Goal: Transaction & Acquisition: Purchase product/service

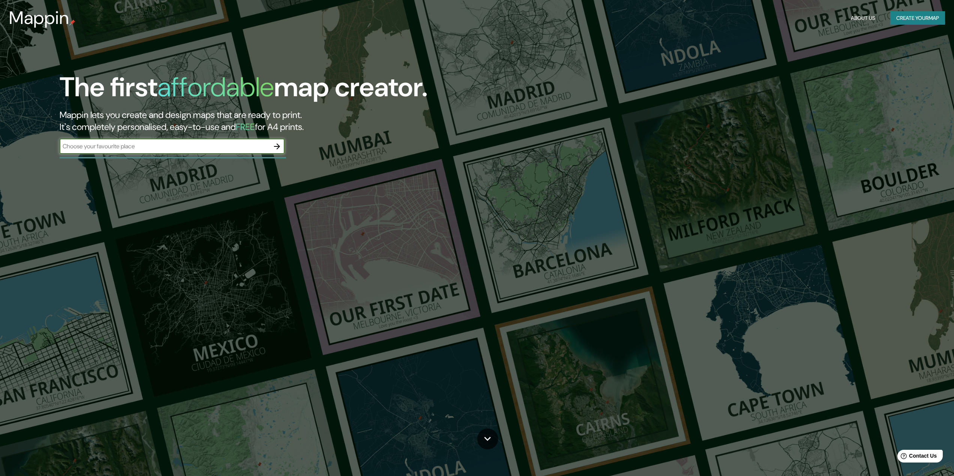
click at [75, 148] on input "text" at bounding box center [165, 146] width 210 height 9
type input "[GEOGRAPHIC_DATA]"
click at [273, 151] on icon "button" at bounding box center [276, 146] width 9 height 9
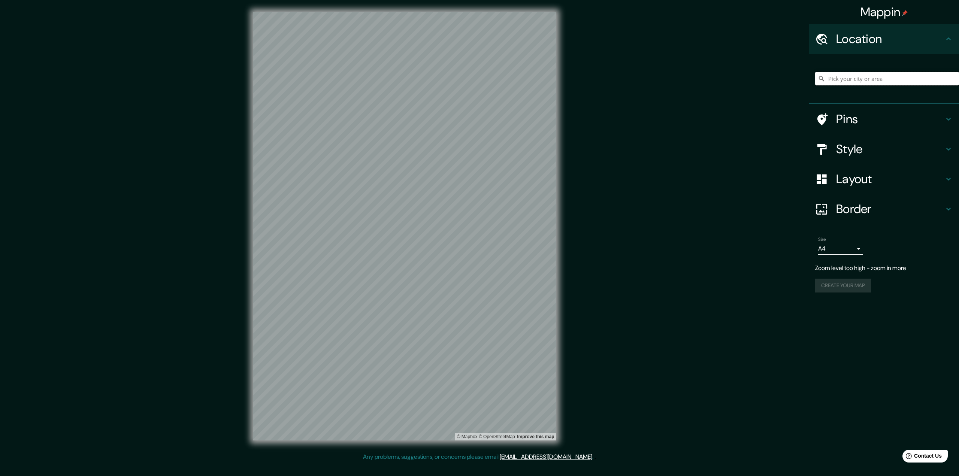
click at [829, 79] on input "Pick your city or area" at bounding box center [887, 78] width 144 height 13
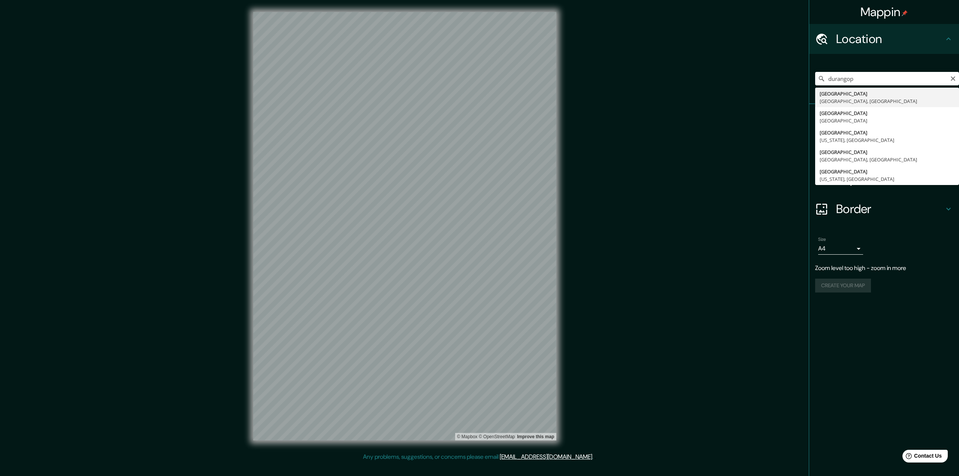
type input "[GEOGRAPHIC_DATA], [GEOGRAPHIC_DATA], [GEOGRAPHIC_DATA]"
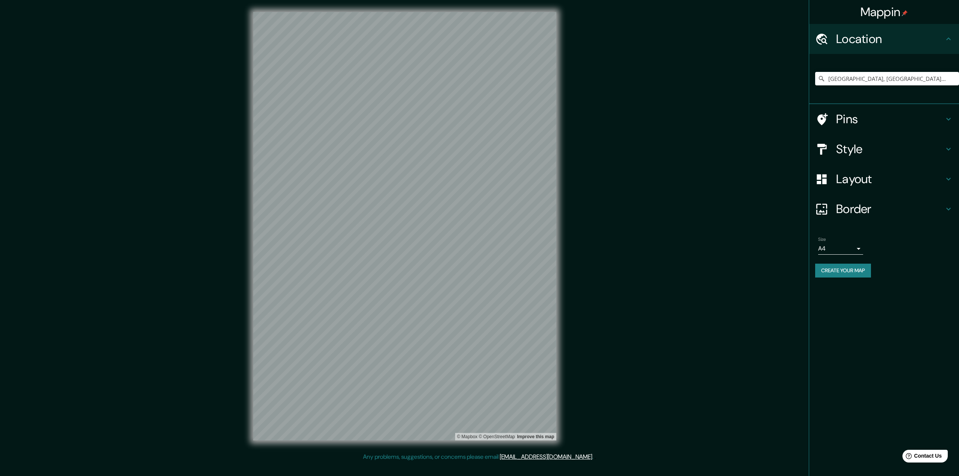
click at [845, 260] on div "Size A4 single Create your map" at bounding box center [884, 259] width 138 height 50
click at [846, 253] on body "Mappin Location [GEOGRAPHIC_DATA], [GEOGRAPHIC_DATA], [GEOGRAPHIC_DATA] Pins St…" at bounding box center [479, 238] width 959 height 476
click at [837, 275] on li "A3" at bounding box center [840, 277] width 45 height 13
click at [842, 213] on h4 "Border" at bounding box center [890, 209] width 108 height 15
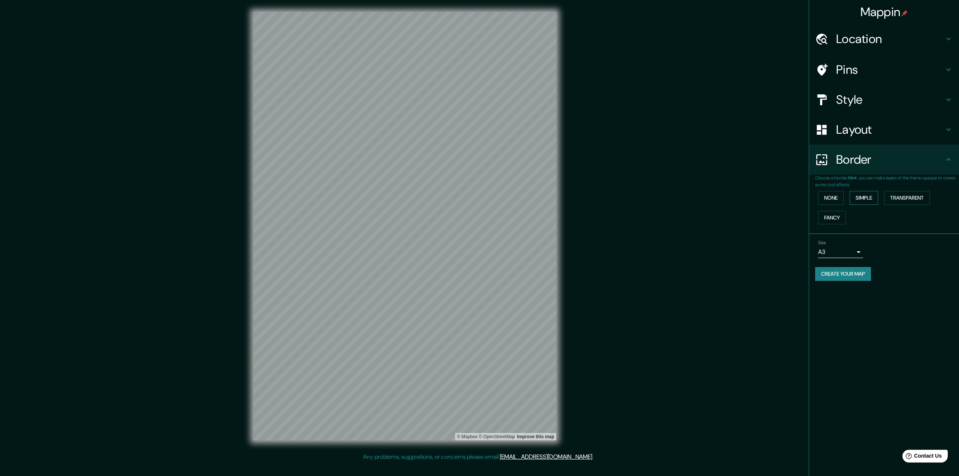
click at [858, 197] on button "Simple" at bounding box center [864, 198] width 28 height 14
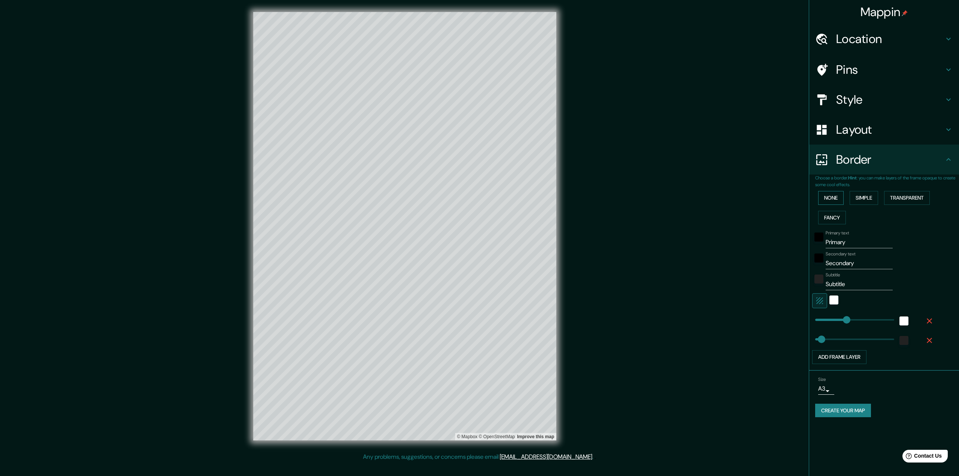
click at [836, 197] on button "None" at bounding box center [830, 198] width 25 height 14
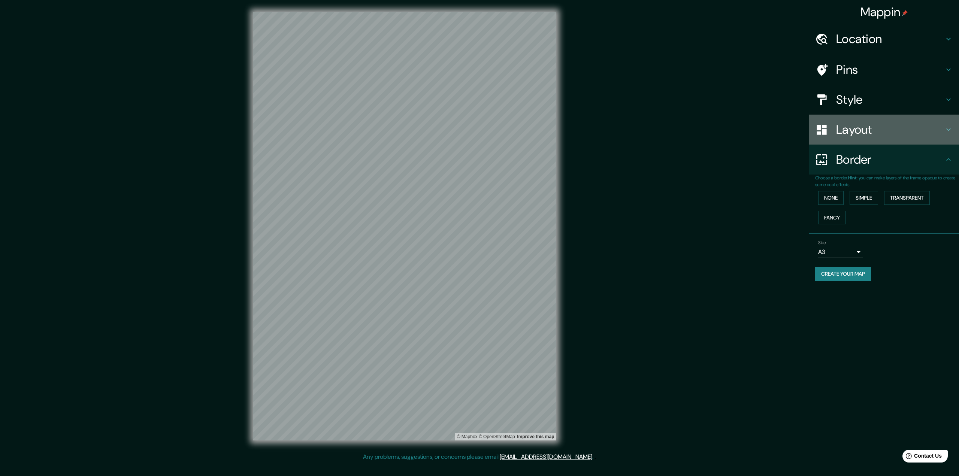
click at [861, 136] on h4 "Layout" at bounding box center [890, 129] width 108 height 15
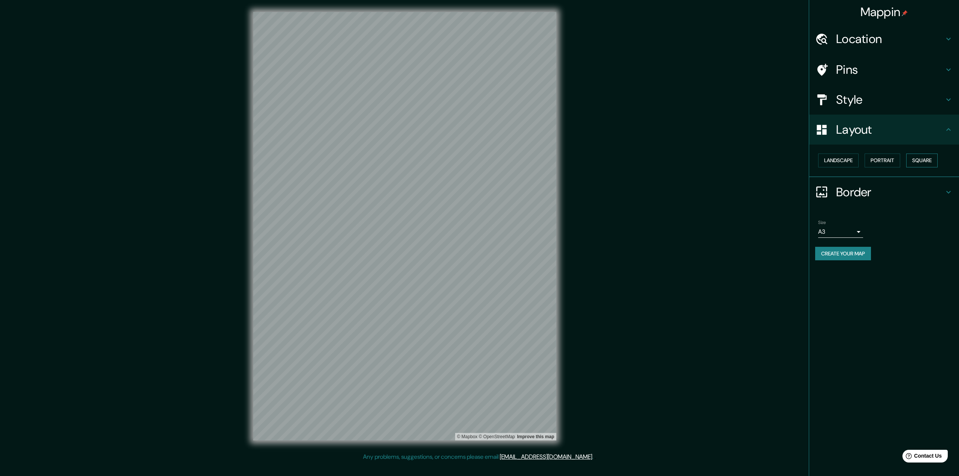
click at [930, 163] on button "Square" at bounding box center [921, 161] width 31 height 14
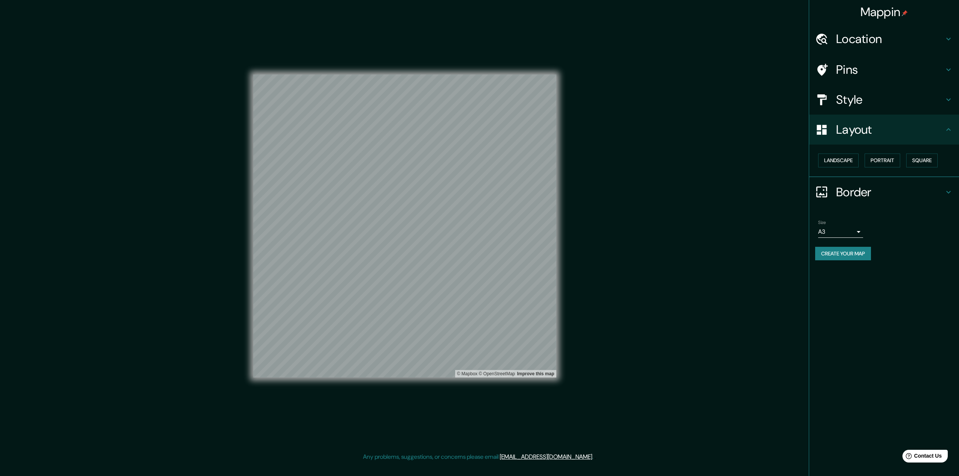
click at [855, 66] on h4 "Pins" at bounding box center [890, 69] width 108 height 15
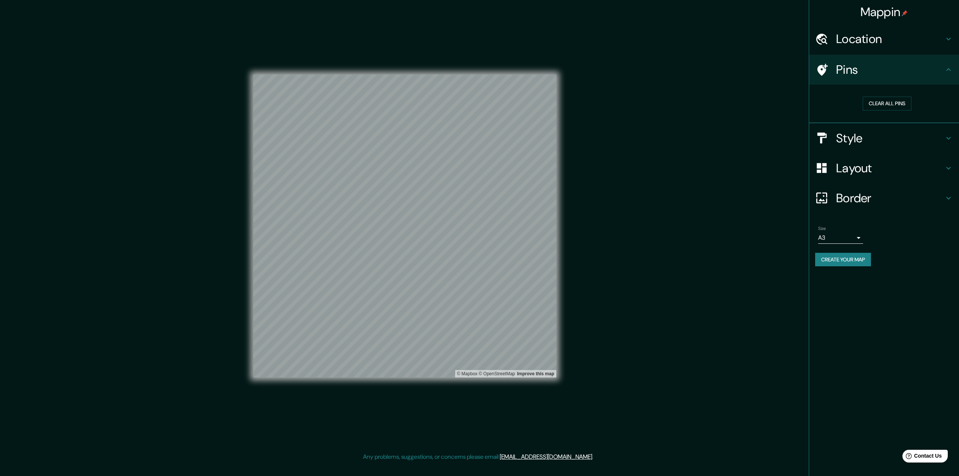
click at [856, 141] on h4 "Style" at bounding box center [890, 138] width 108 height 15
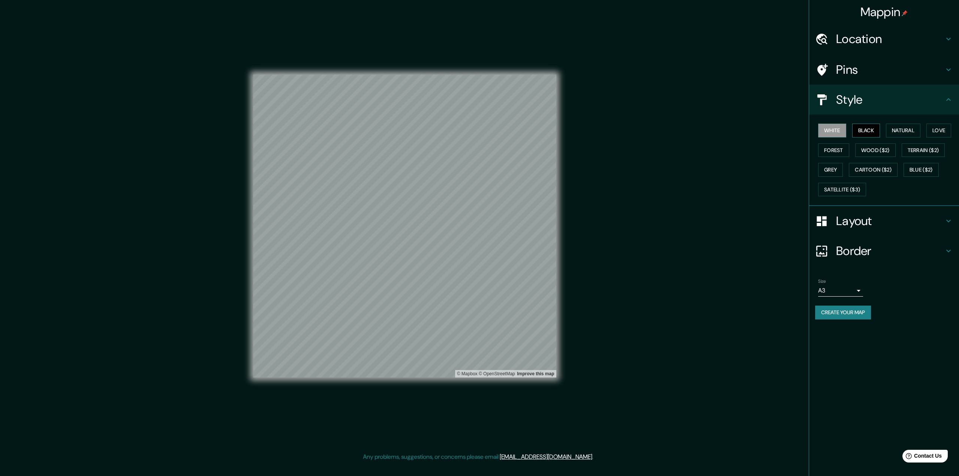
click at [865, 134] on button "Black" at bounding box center [867, 131] width 28 height 14
click at [864, 64] on h4 "Pins" at bounding box center [890, 69] width 108 height 15
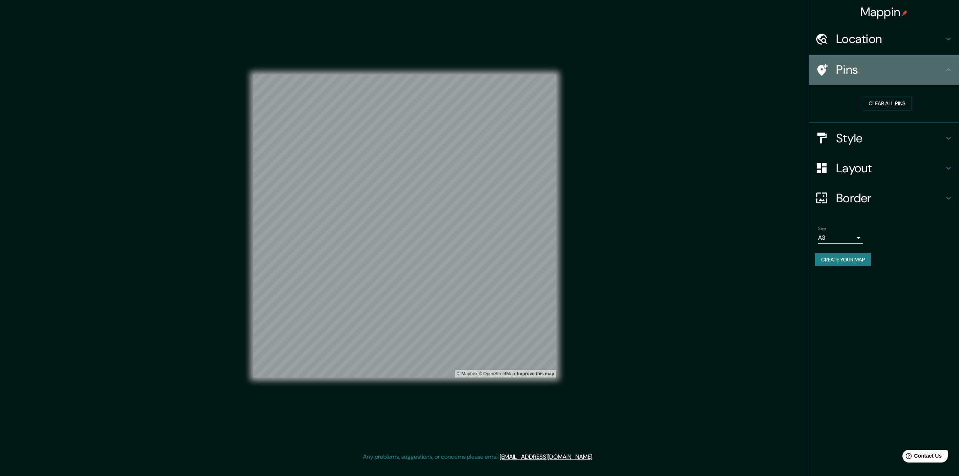
click at [864, 64] on h4 "Pins" at bounding box center [890, 69] width 108 height 15
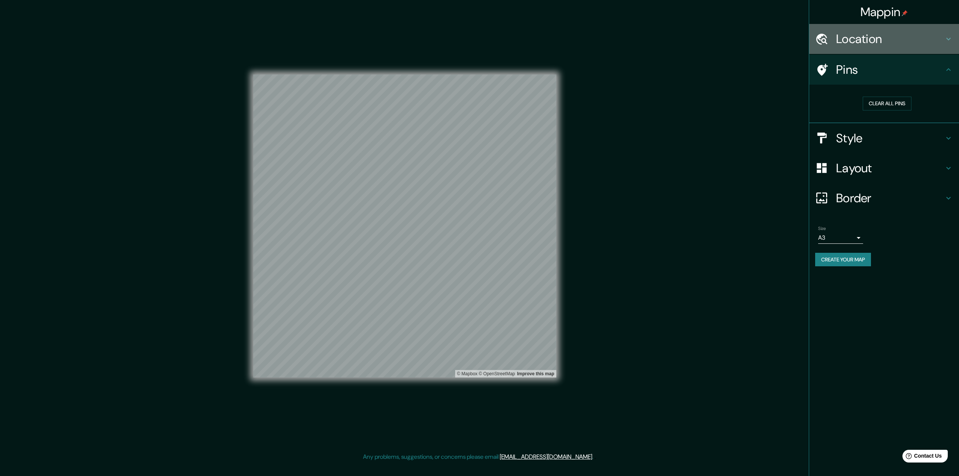
click at [874, 40] on h4 "Location" at bounding box center [890, 38] width 108 height 15
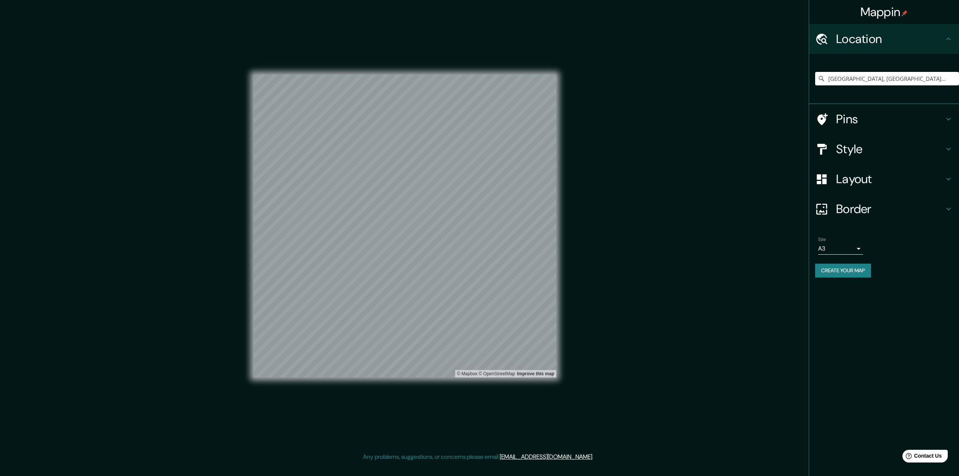
click at [874, 40] on h4 "Location" at bounding box center [890, 38] width 108 height 15
click at [872, 209] on h4 "Border" at bounding box center [890, 209] width 108 height 15
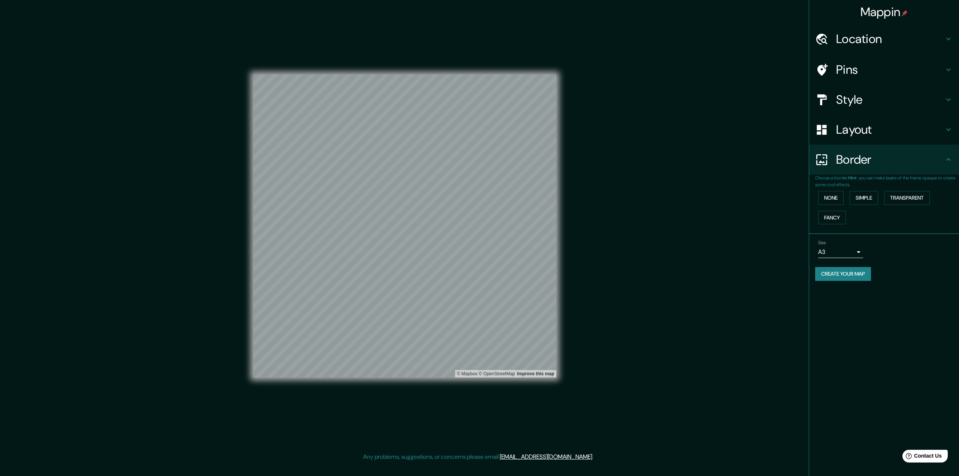
click at [880, 149] on div "Border" at bounding box center [884, 160] width 150 height 30
click at [869, 142] on div "Layout" at bounding box center [884, 130] width 150 height 30
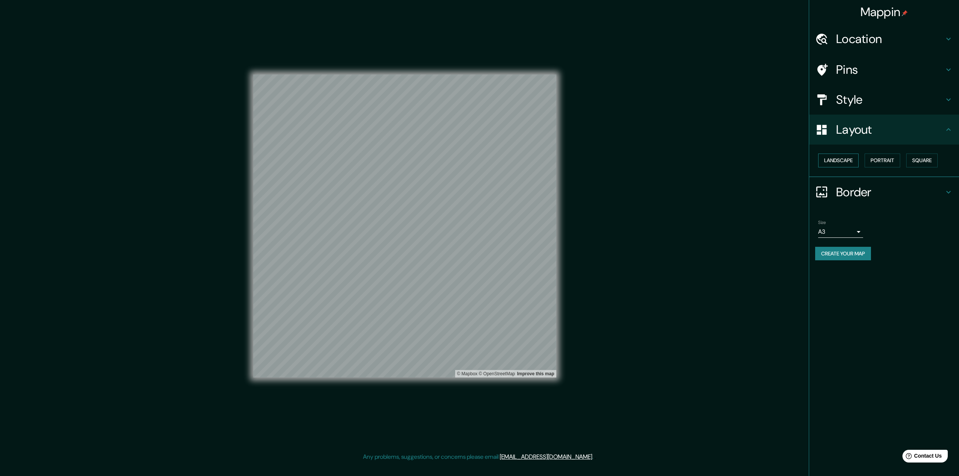
click at [844, 167] on button "Landscape" at bounding box center [838, 161] width 40 height 14
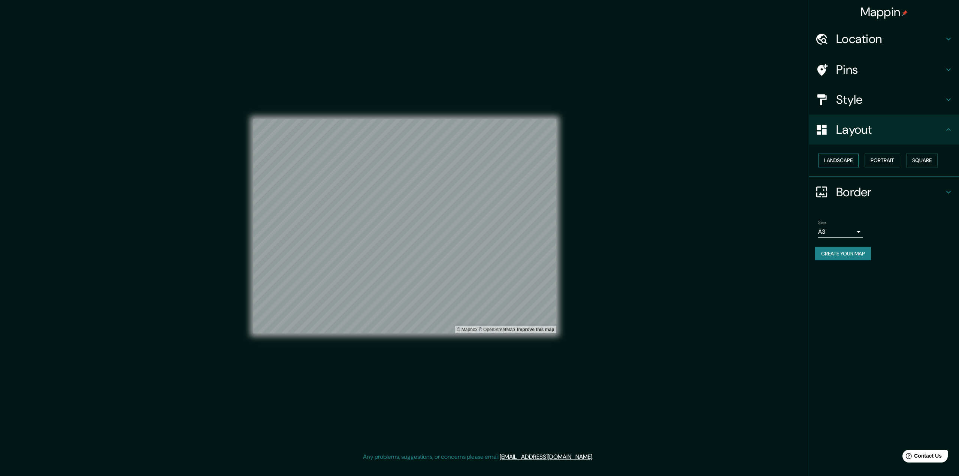
click at [845, 162] on button "Landscape" at bounding box center [838, 161] width 40 height 14
click at [885, 160] on button "Portrait" at bounding box center [883, 161] width 36 height 14
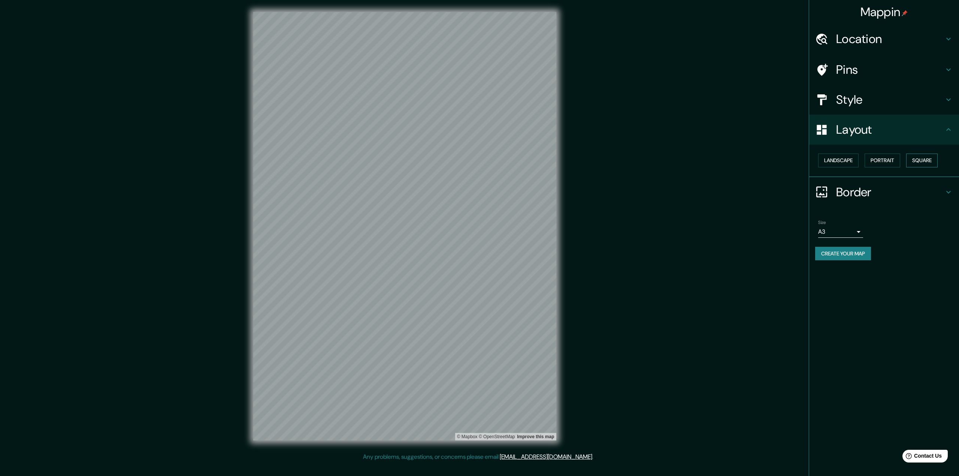
click at [919, 160] on button "Square" at bounding box center [921, 161] width 31 height 14
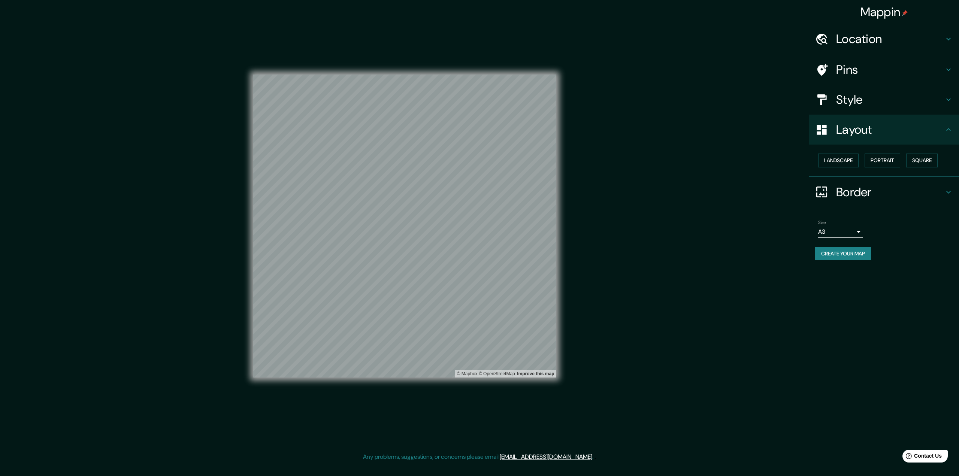
click at [657, 217] on div "Mappin Location [GEOGRAPHIC_DATA], [GEOGRAPHIC_DATA], [GEOGRAPHIC_DATA] Pins St…" at bounding box center [479, 232] width 959 height 465
click at [837, 254] on button "Create your map" at bounding box center [843, 254] width 56 height 14
click at [836, 256] on button "Create your map" at bounding box center [843, 254] width 56 height 14
click at [835, 231] on body "Mappin Location [GEOGRAPHIC_DATA], [GEOGRAPHIC_DATA], [GEOGRAPHIC_DATA] Pins St…" at bounding box center [479, 238] width 959 height 476
click at [834, 242] on li "A4" at bounding box center [840, 247] width 45 height 13
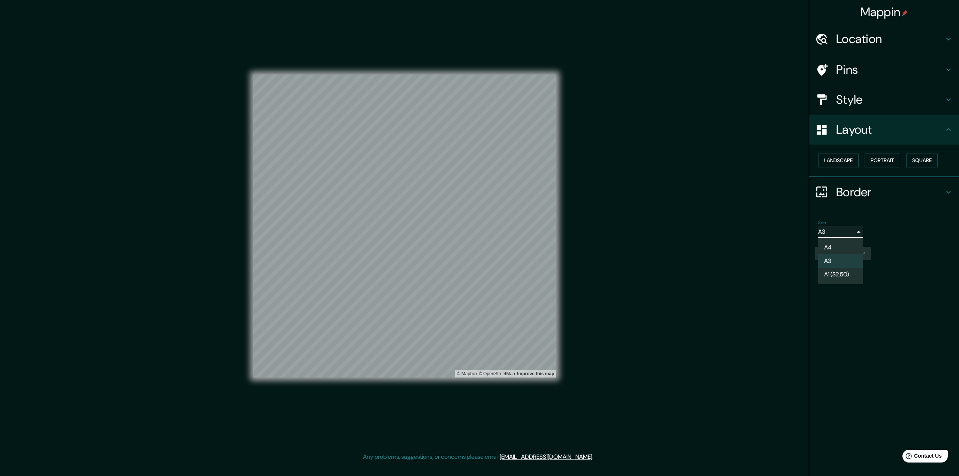
type input "single"
click at [855, 259] on button "Create your map" at bounding box center [843, 254] width 56 height 14
click at [829, 257] on button "Create your map" at bounding box center [843, 254] width 56 height 14
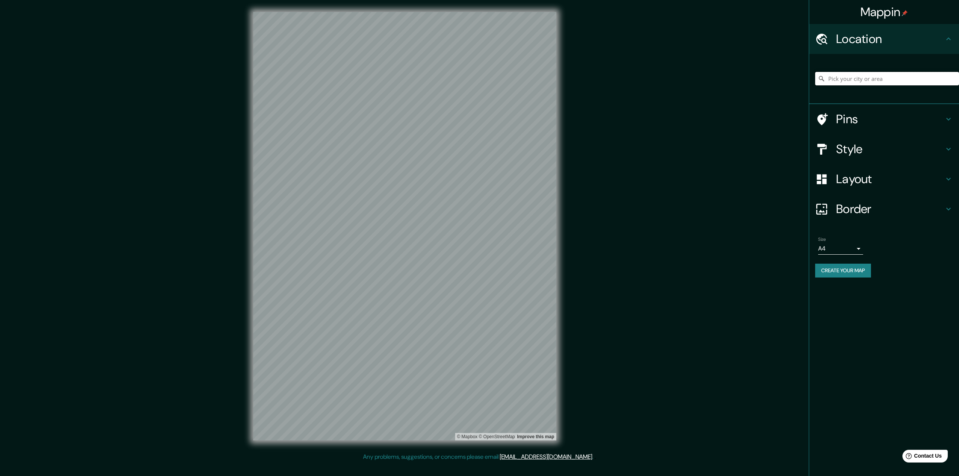
click at [853, 75] on input "Pick your city or area" at bounding box center [887, 78] width 144 height 13
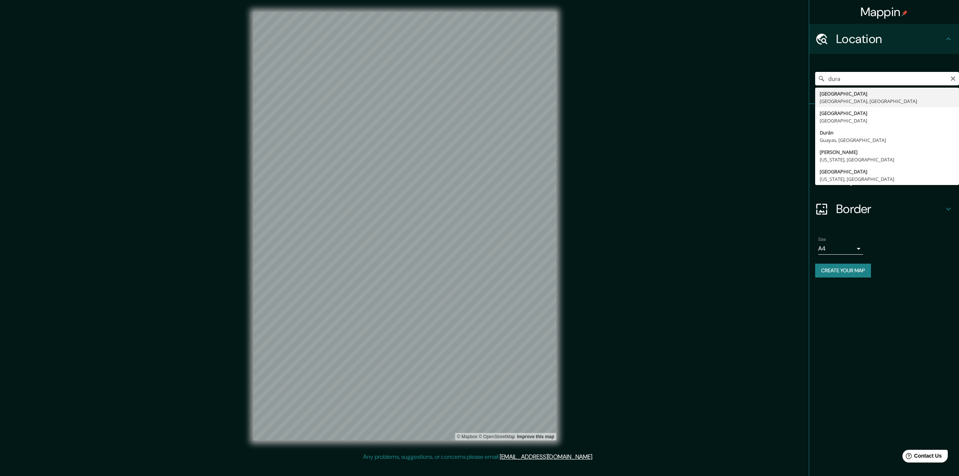
type input "Durango, Durango, México"
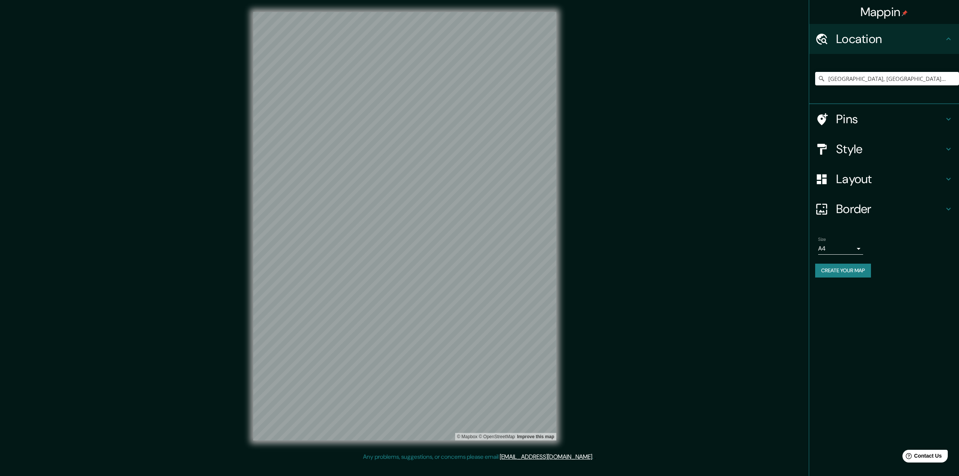
click at [875, 181] on h4 "Layout" at bounding box center [890, 179] width 108 height 15
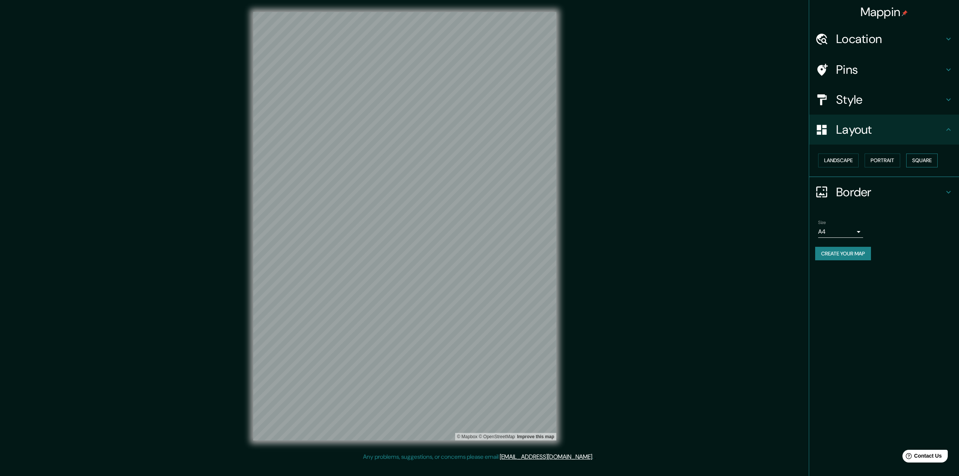
click at [927, 161] on button "Square" at bounding box center [921, 161] width 31 height 14
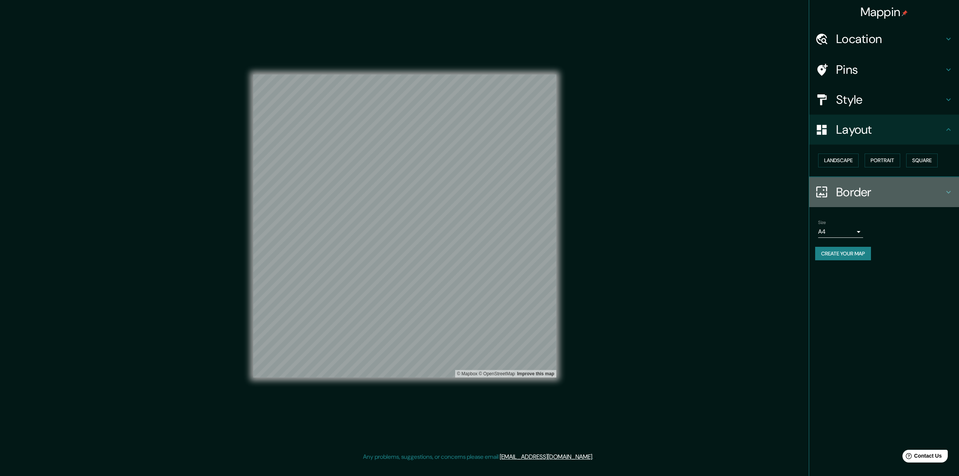
click at [856, 193] on h4 "Border" at bounding box center [890, 192] width 108 height 15
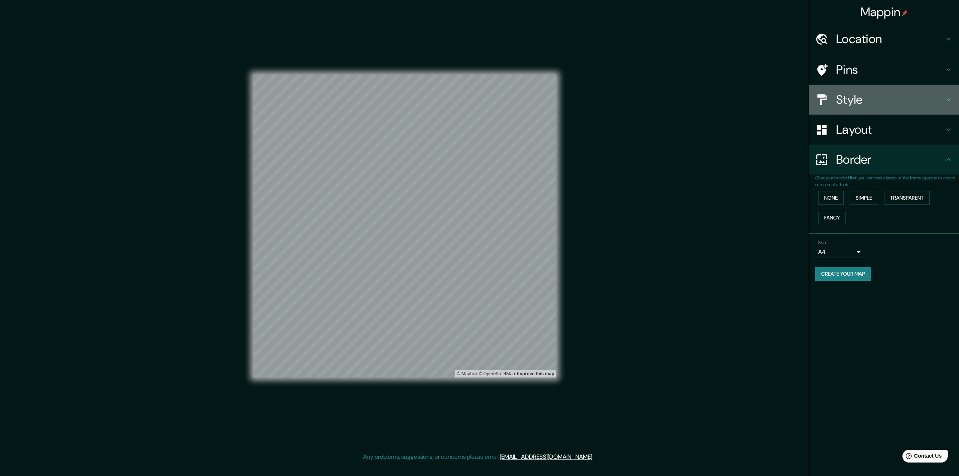
click at [857, 108] on div "Style" at bounding box center [884, 100] width 150 height 30
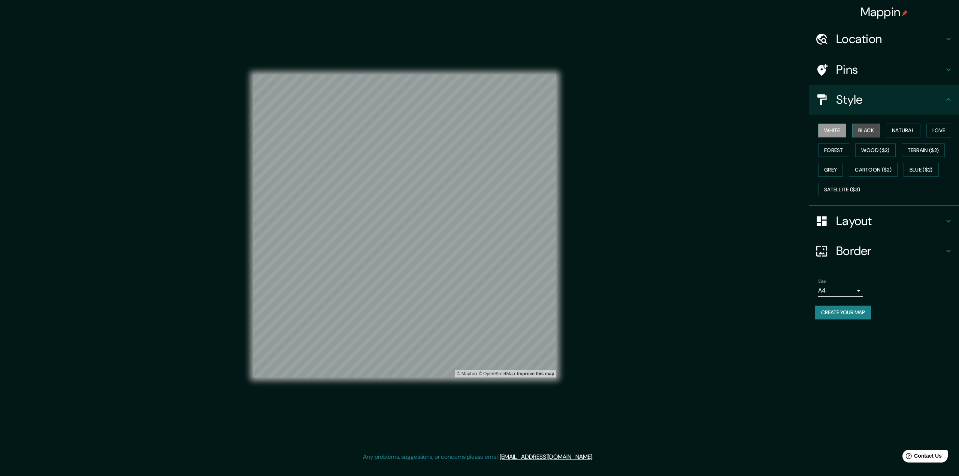
click at [872, 128] on button "Black" at bounding box center [867, 131] width 28 height 14
click at [847, 314] on button "Create your map" at bounding box center [843, 313] width 56 height 14
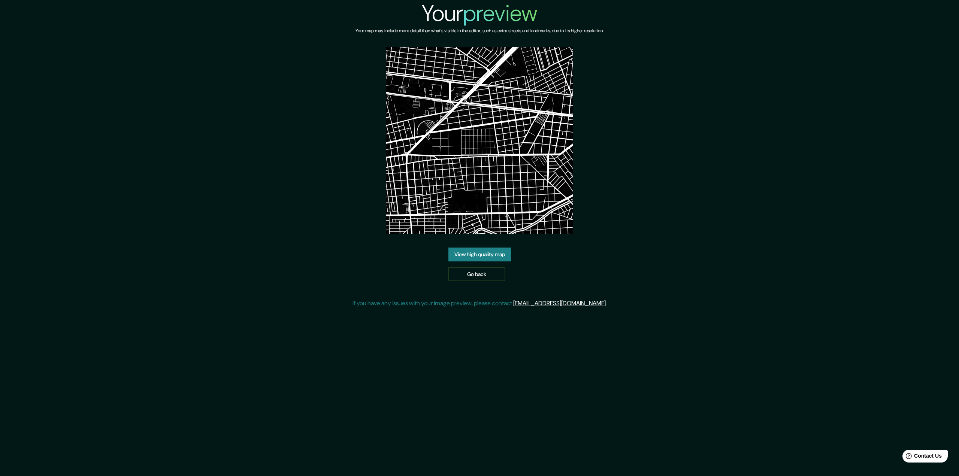
click at [486, 259] on link "View high quality map" at bounding box center [480, 255] width 63 height 14
